Goal: Task Accomplishment & Management: Complete application form

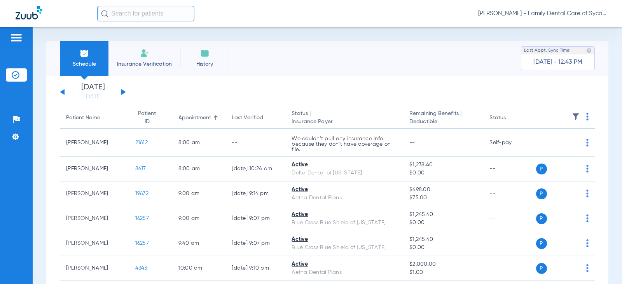
click at [151, 61] on span "Insurance Verification" at bounding box center [144, 64] width 60 height 8
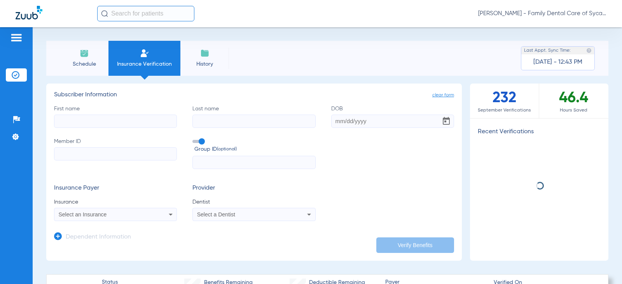
click at [110, 117] on input "First name" at bounding box center [115, 121] width 123 height 13
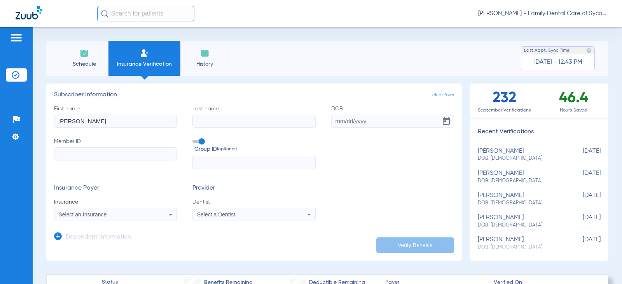
type input "[PERSON_NAME]"
type input "[DATE]"
click at [70, 159] on input "Member ID" at bounding box center [115, 153] width 123 height 13
click at [110, 153] on input "Member ID Required" at bounding box center [115, 153] width 123 height 13
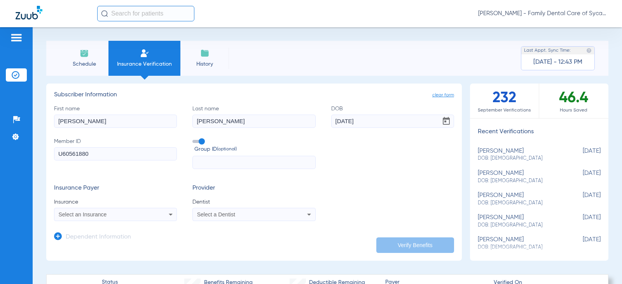
type input "U60561880"
click at [105, 215] on span "Select an Insurance" at bounding box center [83, 215] width 48 height 6
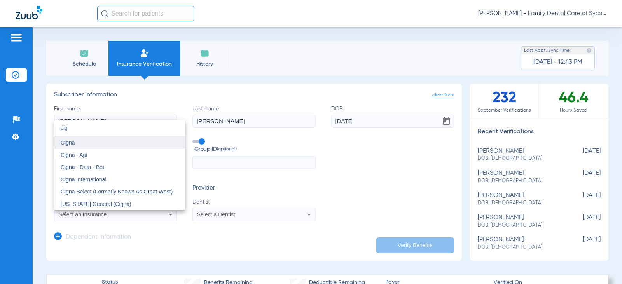
type input "cig"
click at [85, 139] on mat-option "Cigna" at bounding box center [119, 143] width 131 height 12
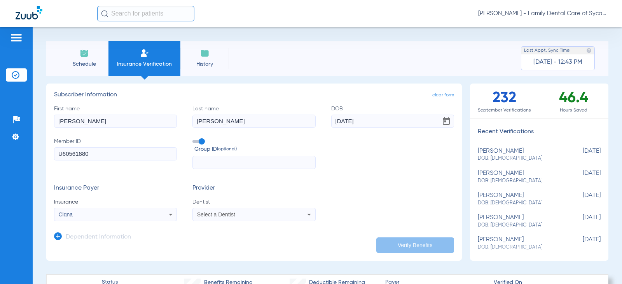
click at [220, 214] on span "Select a Dentist" at bounding box center [216, 215] width 38 height 6
type input "jade"
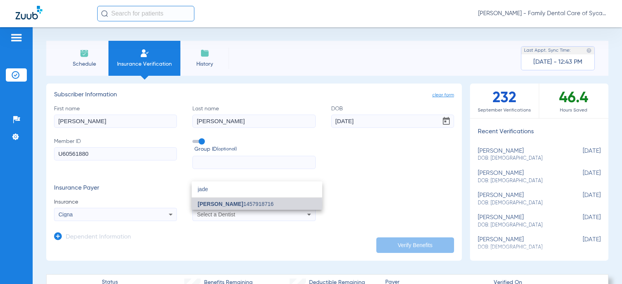
click at [241, 205] on span "[PERSON_NAME]" at bounding box center [221, 204] width 46 height 6
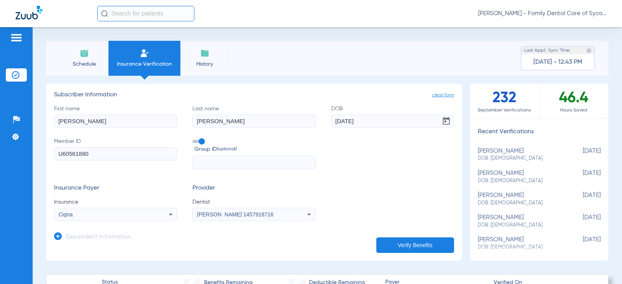
click at [393, 242] on button "Verify Benefits" at bounding box center [415, 246] width 78 height 16
